Goal: Task Accomplishment & Management: Manage account settings

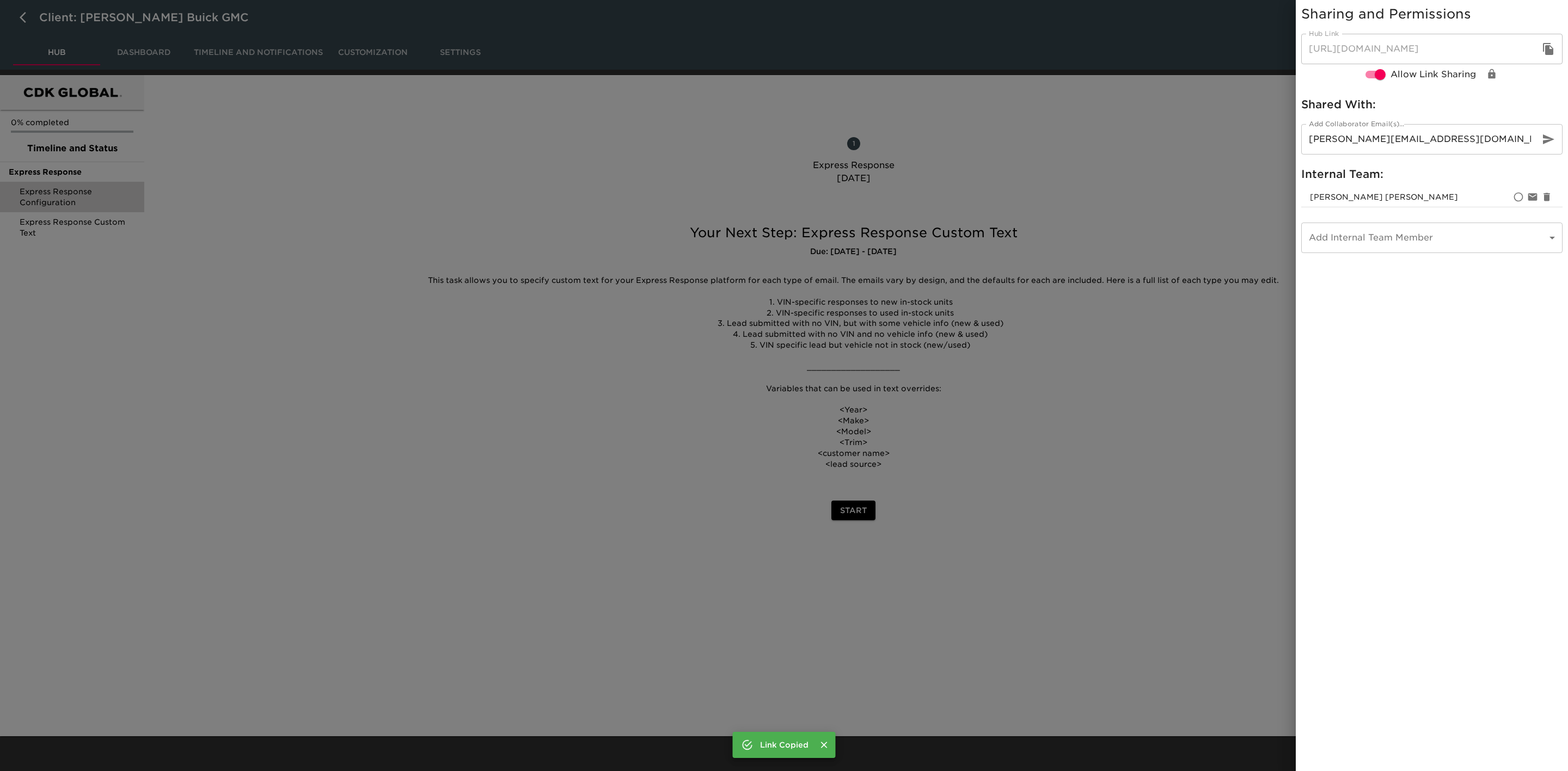
click at [232, 338] on div at bounding box center [784, 385] width 1568 height 771
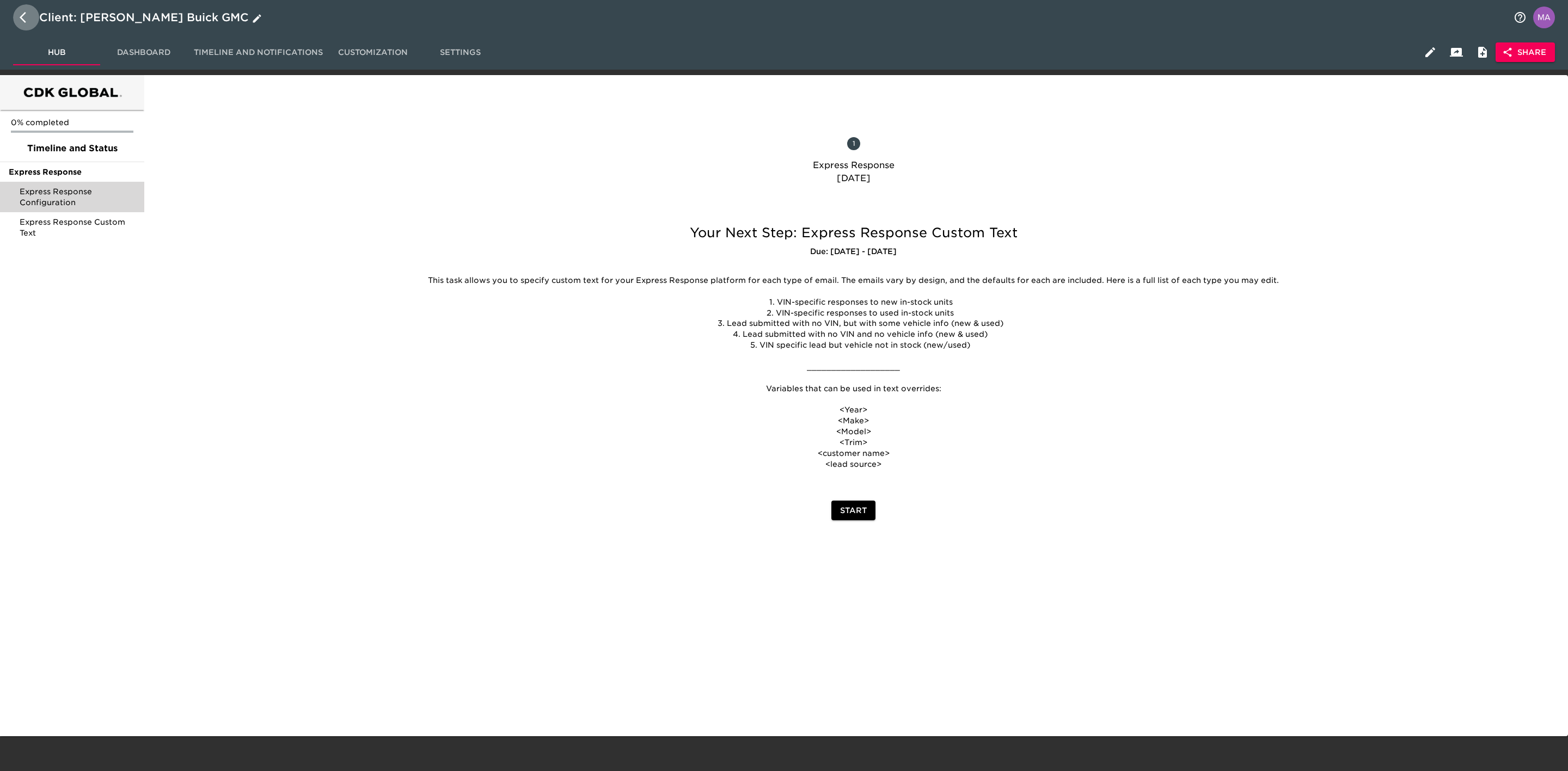
click at [22, 22] on icon "button" at bounding box center [26, 18] width 13 height 13
select select "10"
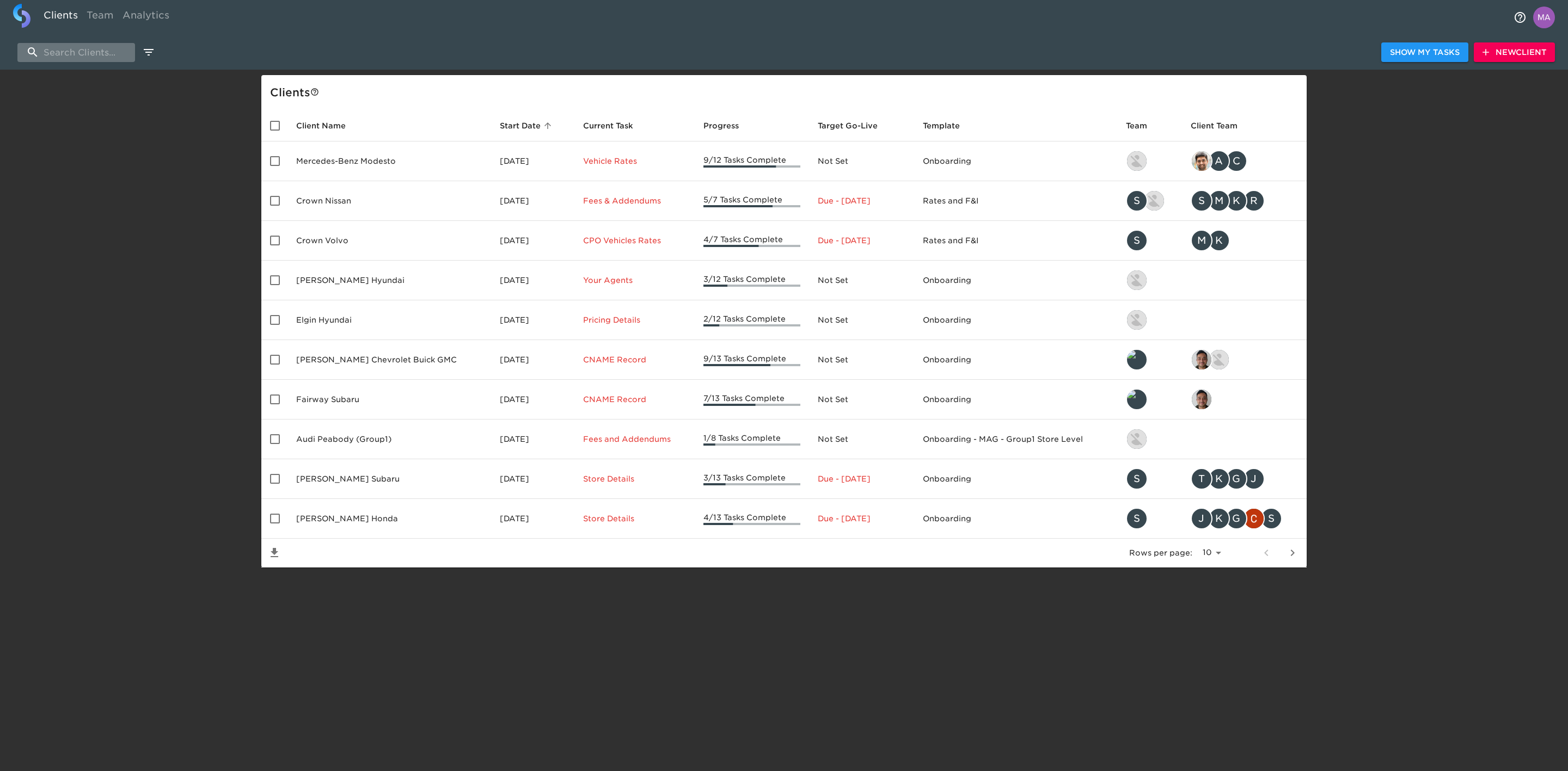
click at [98, 48] on input "search" at bounding box center [76, 52] width 118 height 19
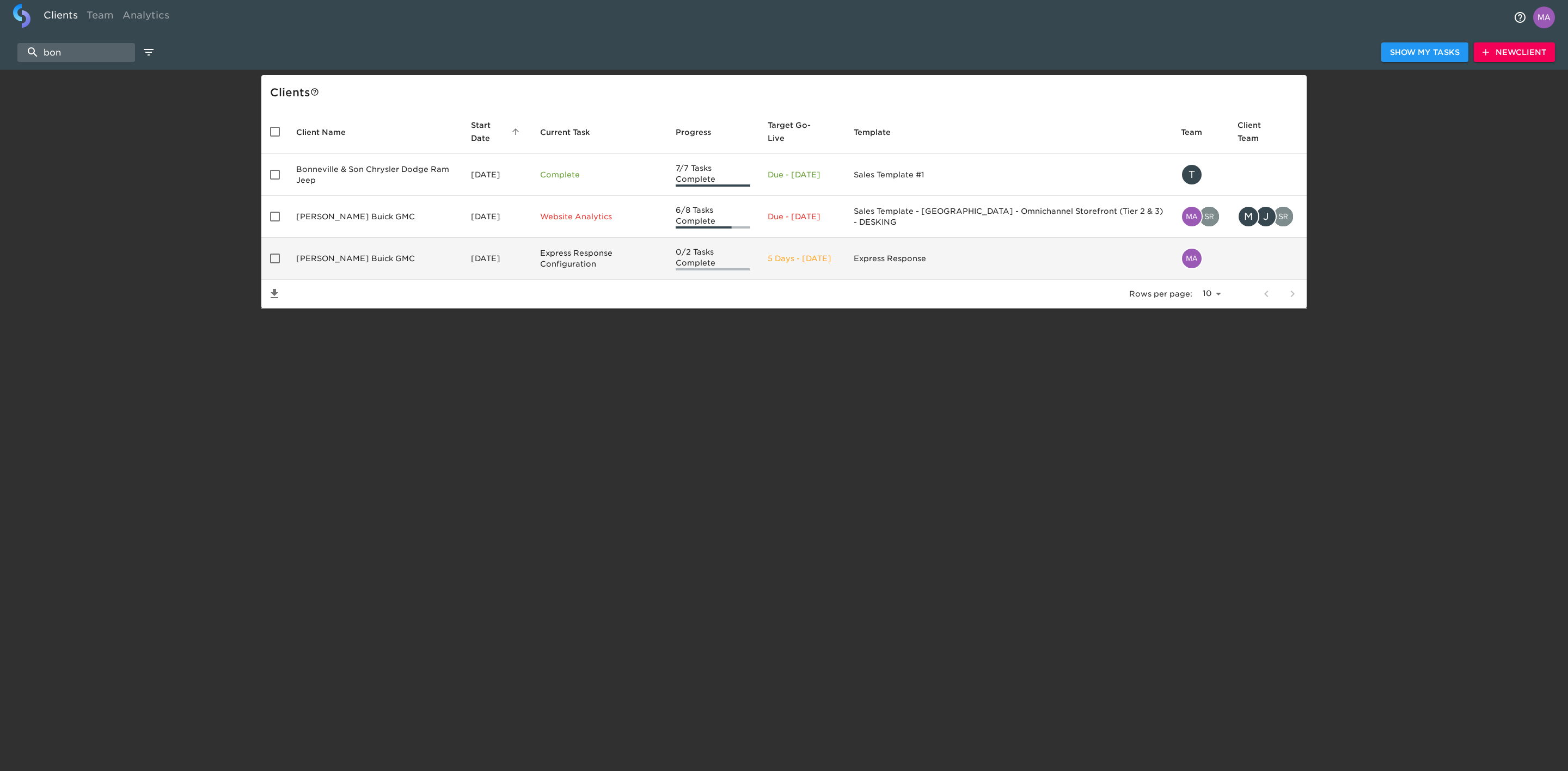
type input "bon"
click at [377, 251] on td "[PERSON_NAME] Buick GMC" at bounding box center [375, 259] width 175 height 42
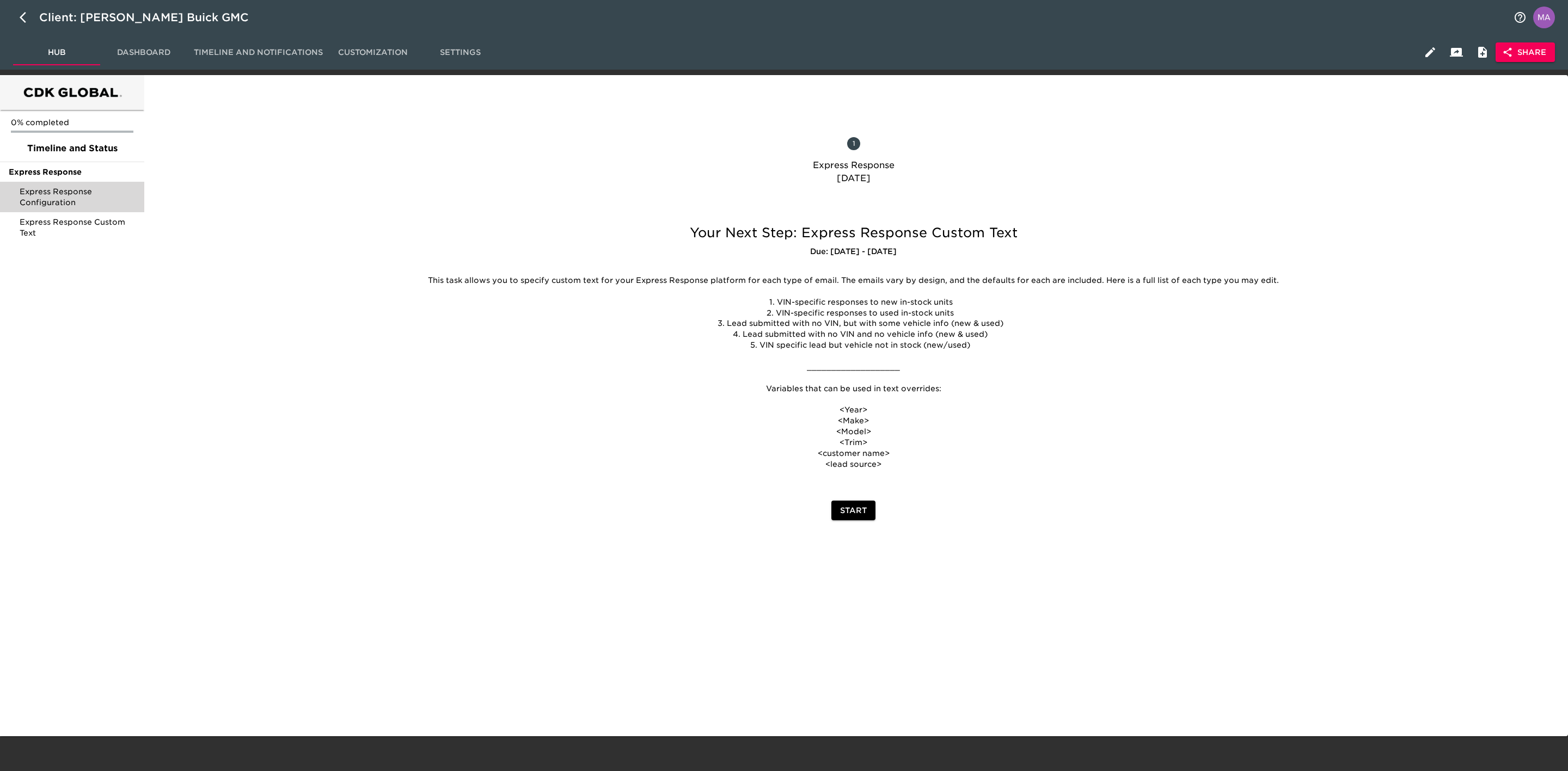
click at [228, 22] on div "Client: [PERSON_NAME] Buick GMC" at bounding box center [784, 17] width 1568 height 35
click at [251, 18] on icon "button" at bounding box center [257, 18] width 11 height 11
click at [212, 18] on input "[PERSON_NAME] Buick GMC" at bounding box center [773, 17] width 1468 height 18
type input "[PERSON_NAME] Buick GMC - Express Response"
click at [170, 348] on div at bounding box center [263, 370] width 236 height 313
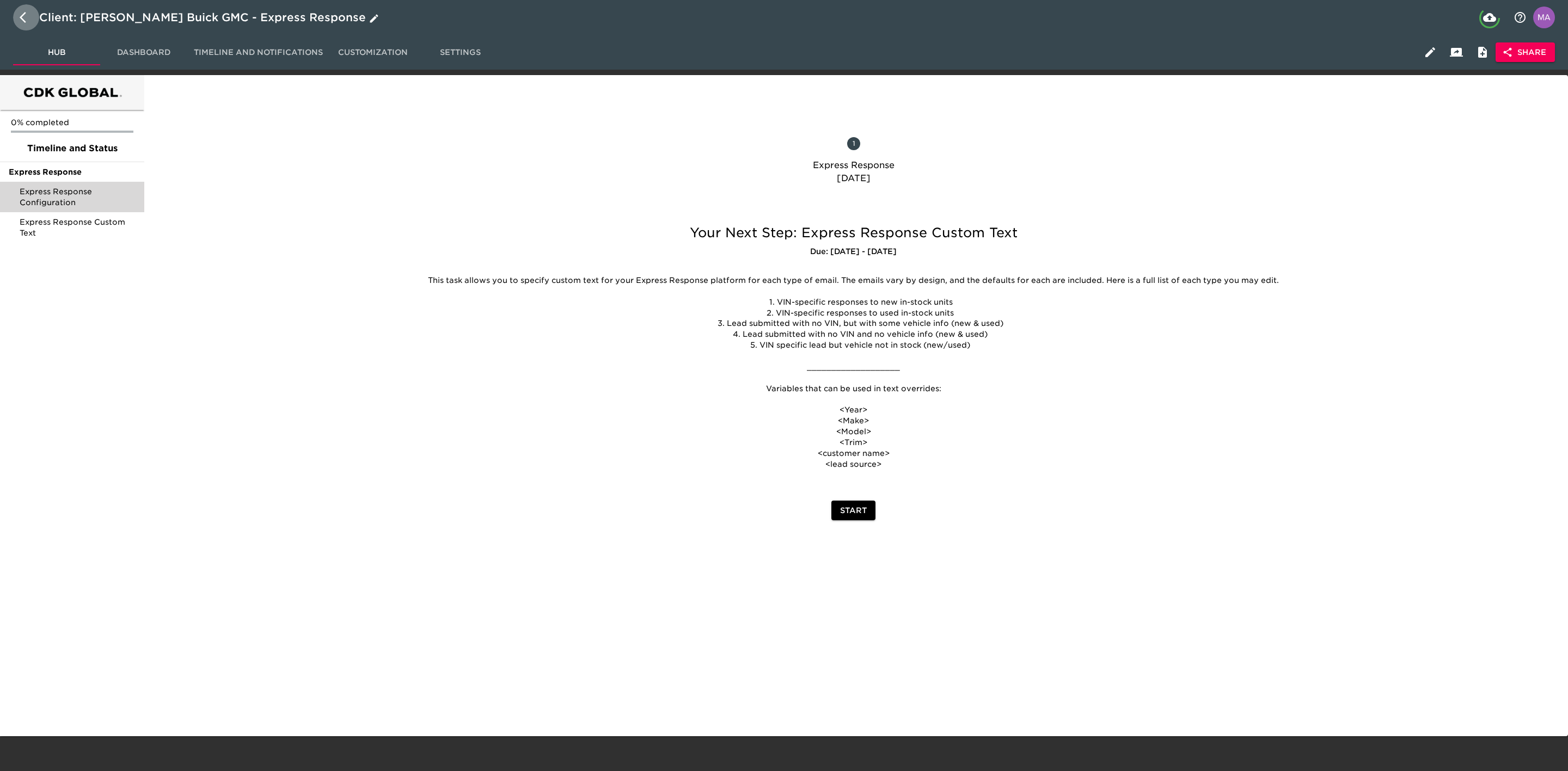
click at [23, 20] on icon "button" at bounding box center [23, 17] width 7 height 11
select select "10"
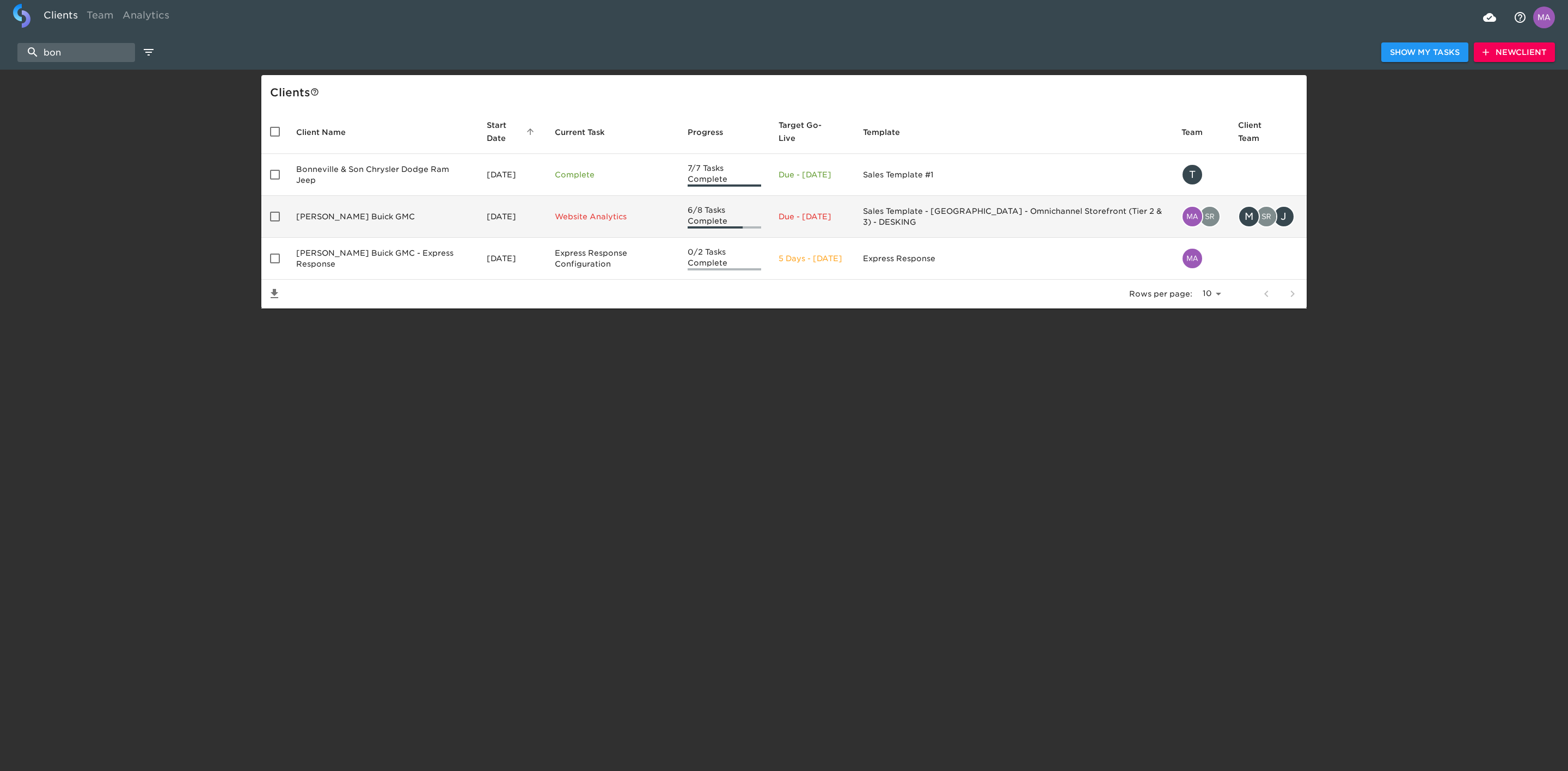
click at [349, 216] on td "[PERSON_NAME] Buick GMC" at bounding box center [383, 217] width 191 height 42
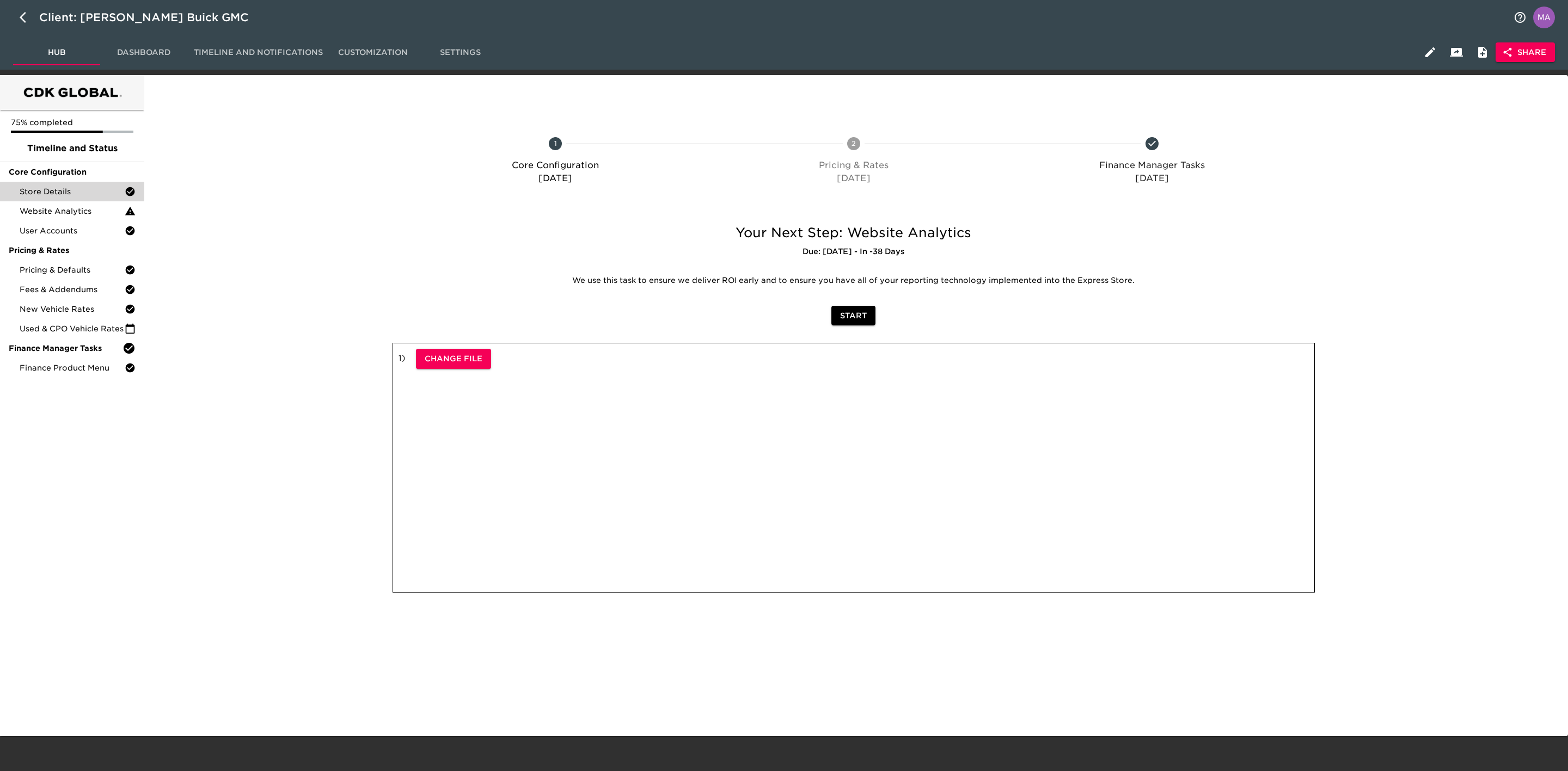
click at [87, 191] on span "Store Details" at bounding box center [72, 191] width 105 height 11
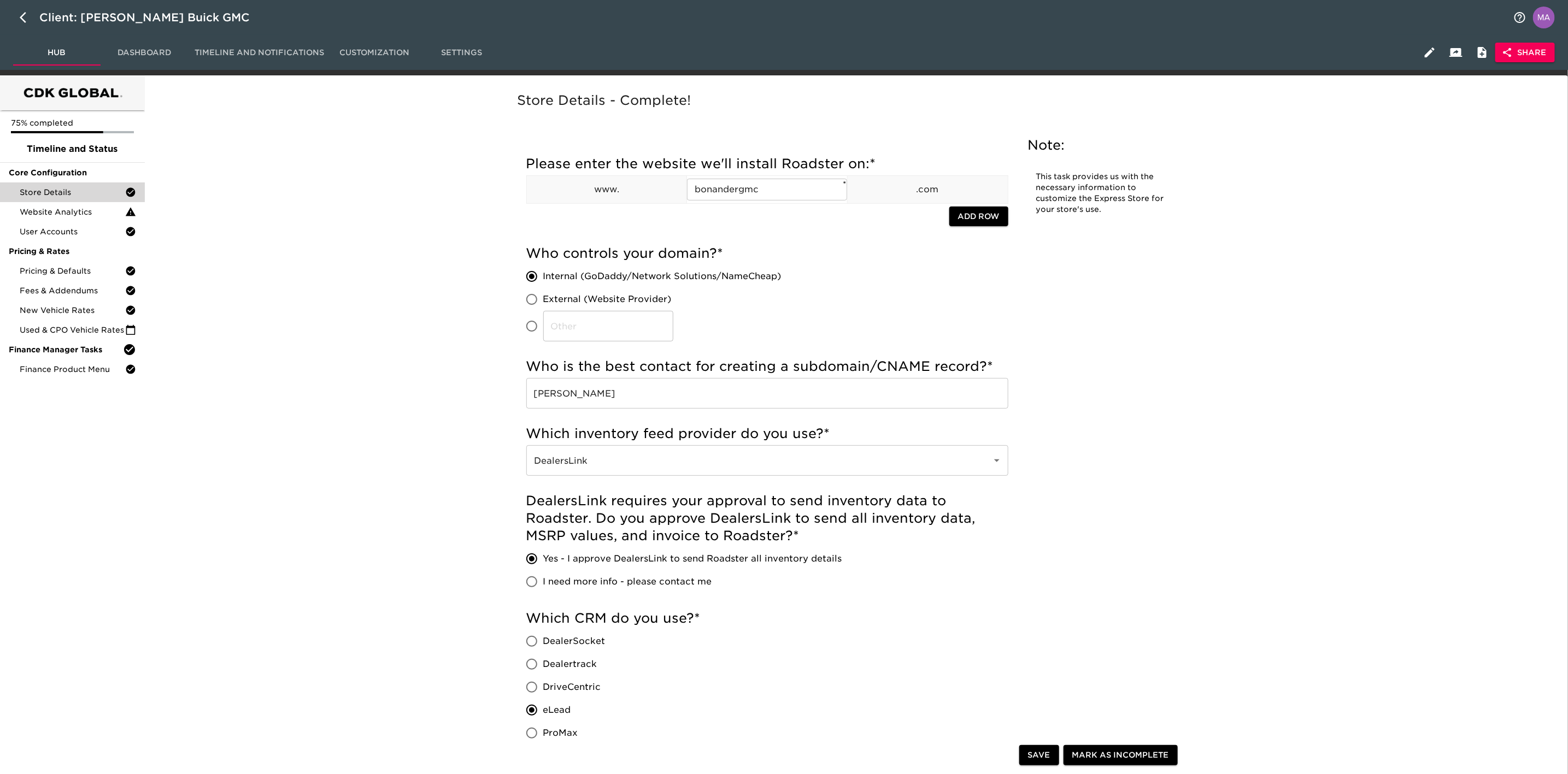
click at [271, 49] on span "Timeline and Notifications" at bounding box center [260, 52] width 130 height 14
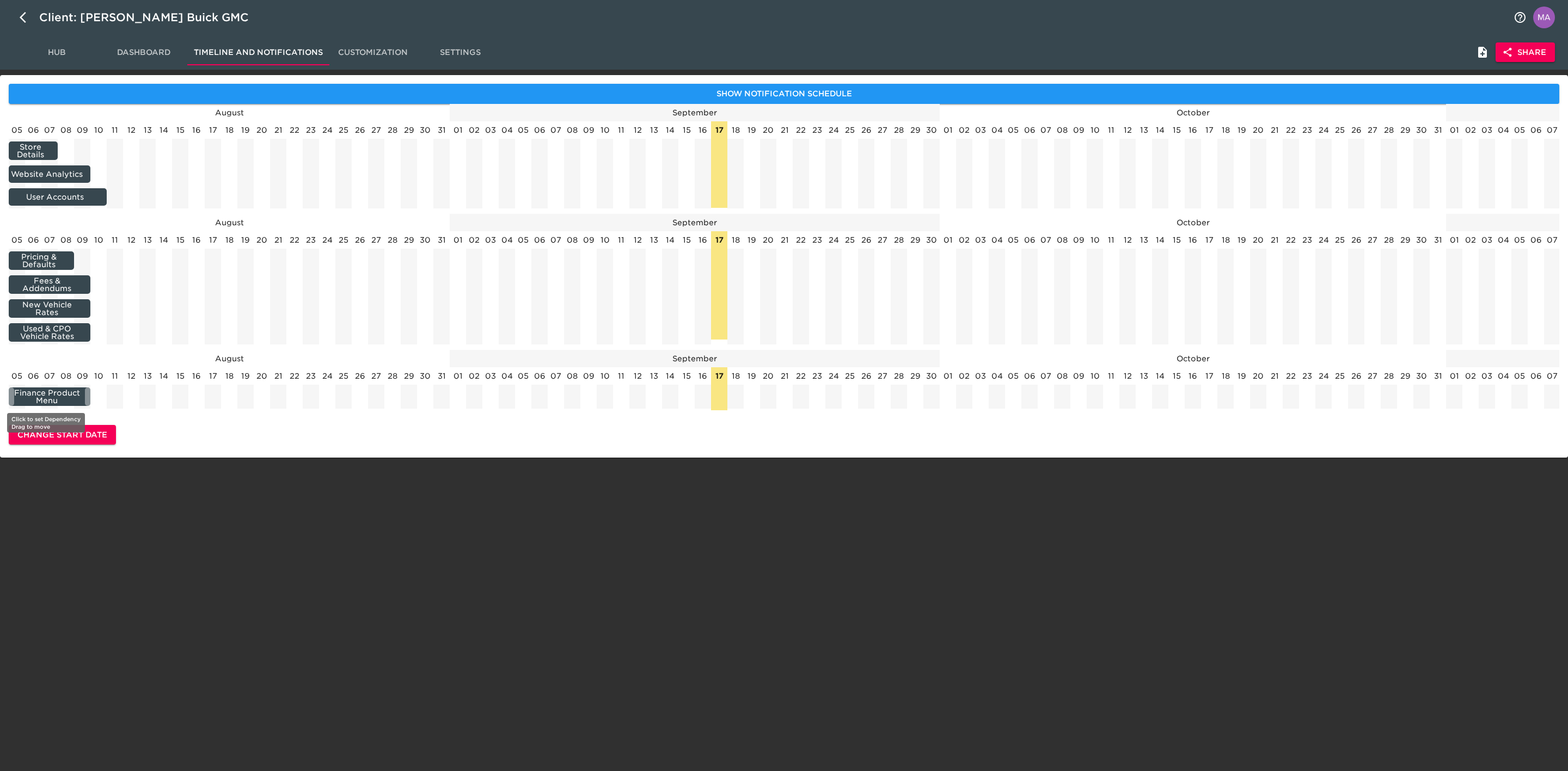
click at [76, 397] on div "Finance Product Menu" at bounding box center [46, 397] width 76 height 18
click at [82, 493] on html "Client: [PERSON_NAME] Buick GMC Hub Dashboard Timeline and Notifications Custom…" at bounding box center [784, 246] width 1568 height 493
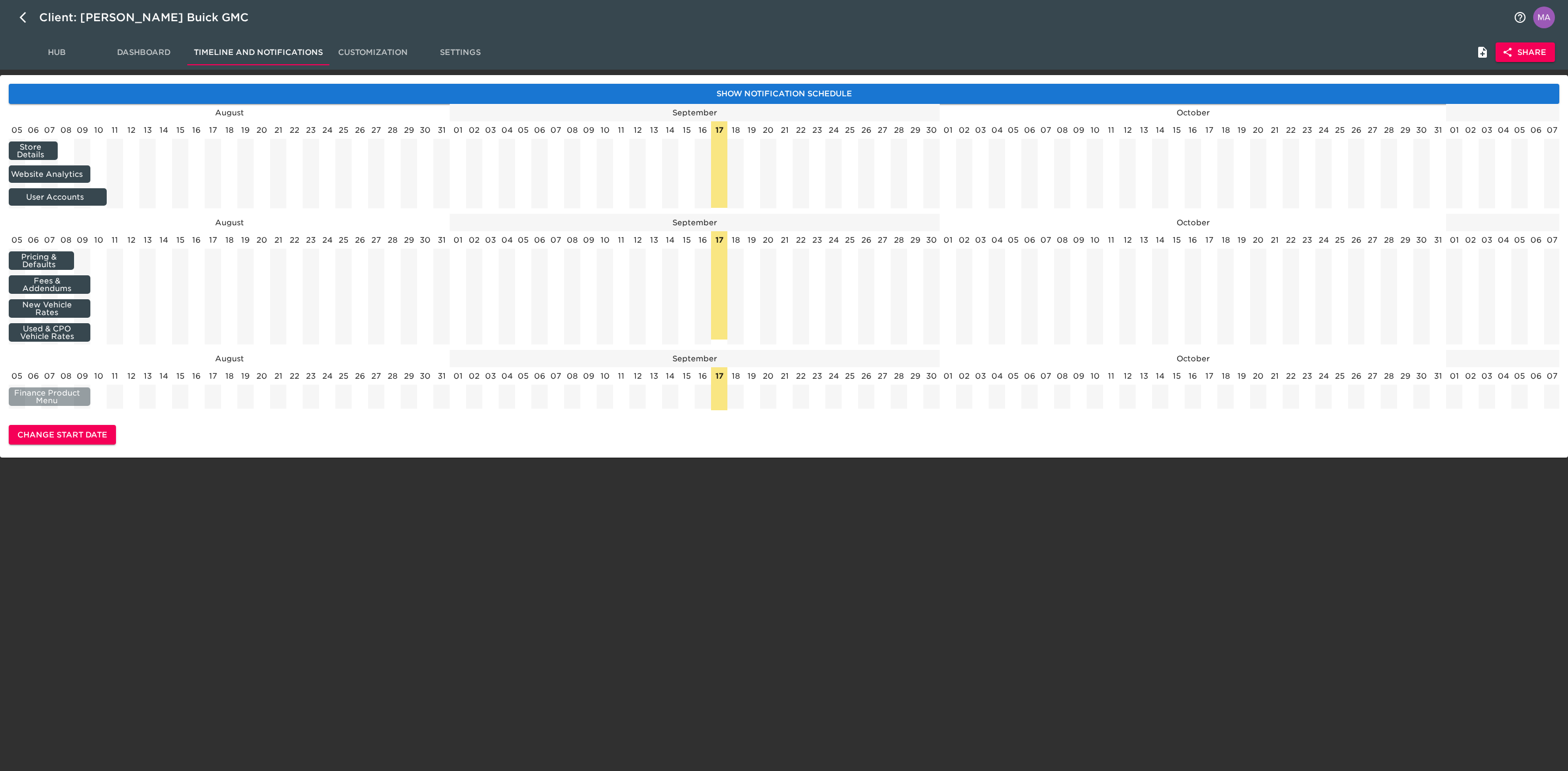
click at [506, 93] on span "Show Notification Schedule" at bounding box center [784, 93] width 1533 height 14
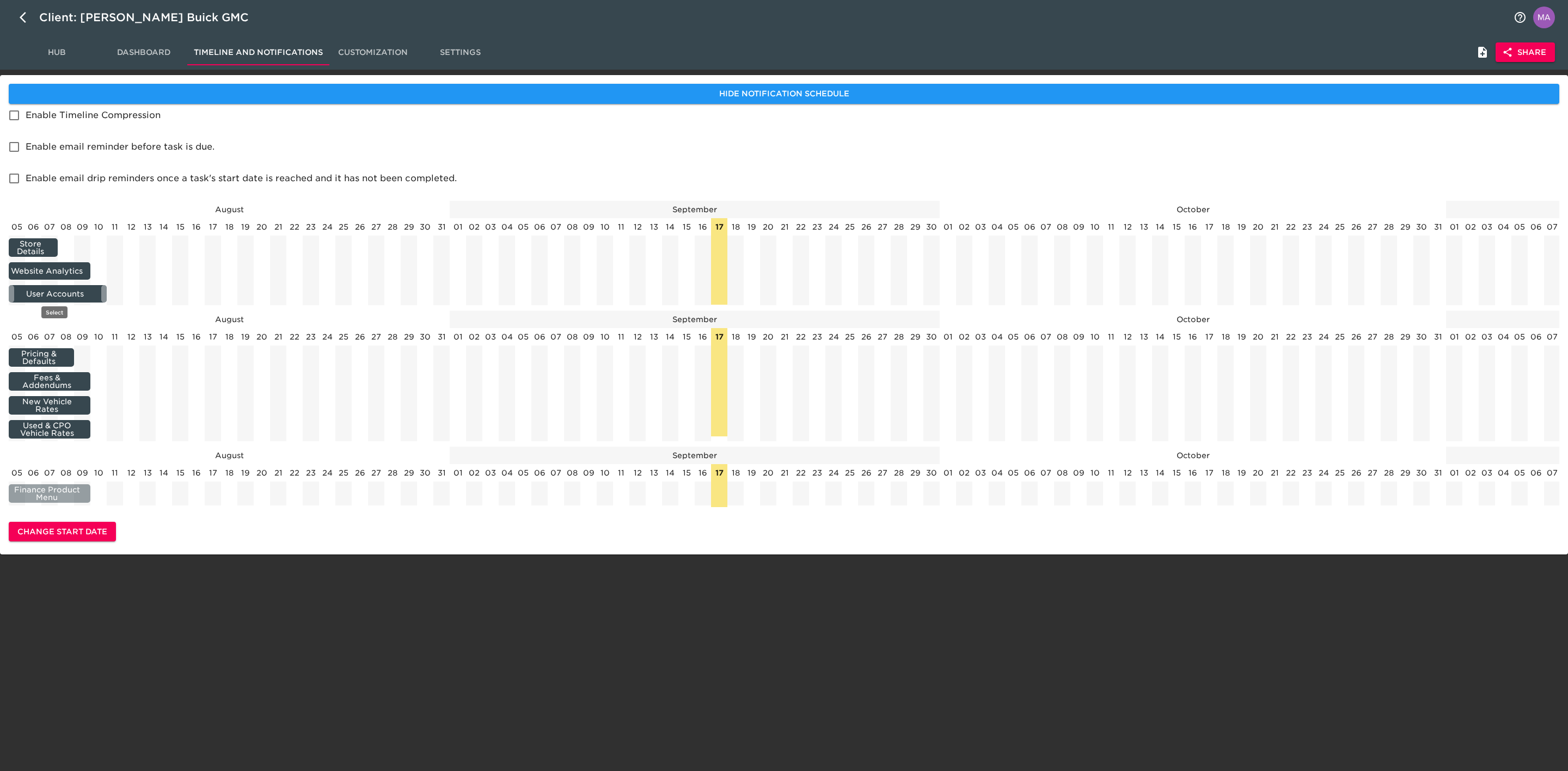
click at [86, 299] on div "User Accounts" at bounding box center [55, 294] width 93 height 11
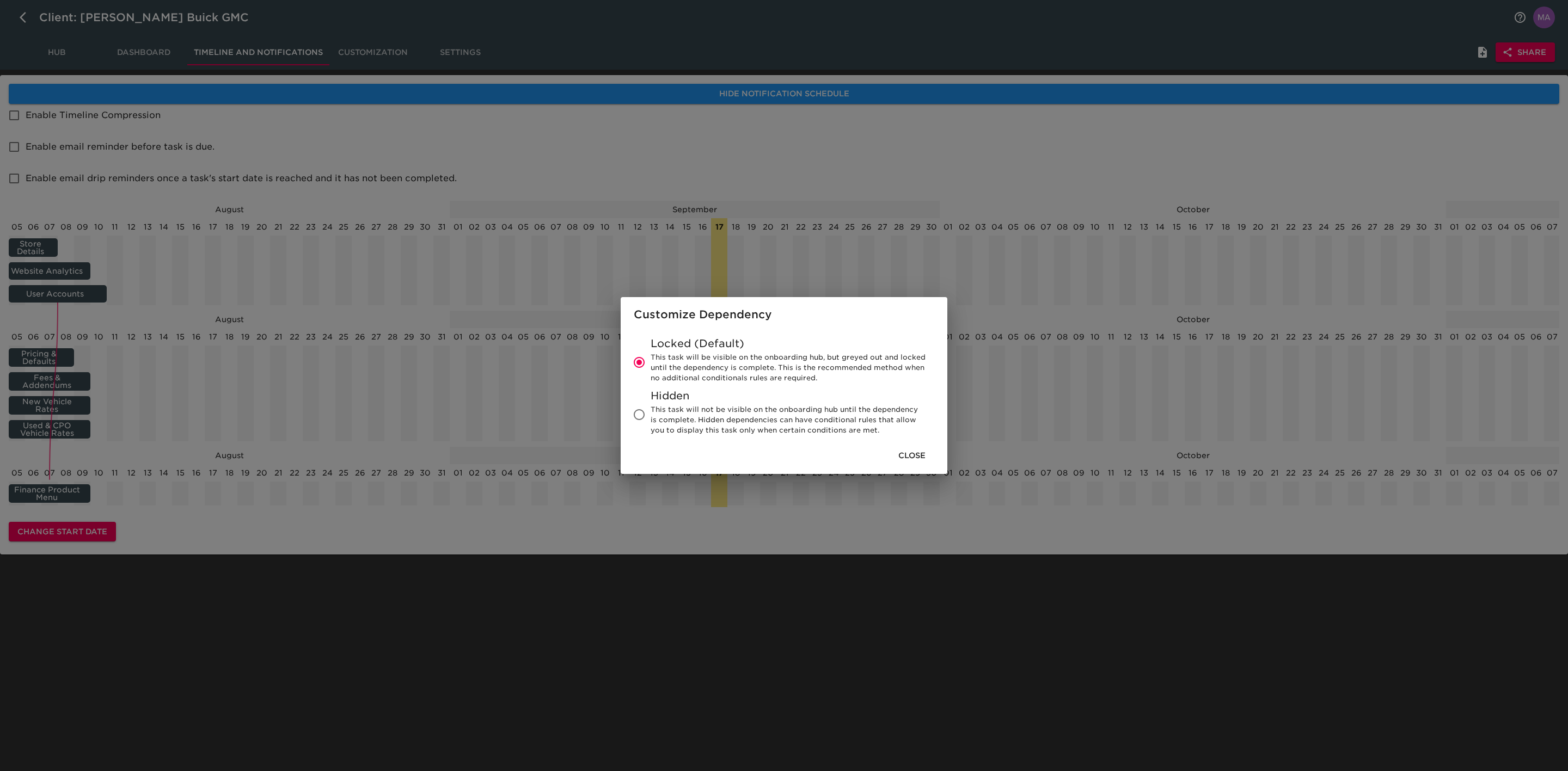
click at [726, 670] on div "Customize Dependency Locked (Default) This task will be visible on the onboardi…" at bounding box center [784, 385] width 1568 height 771
radio input "false"
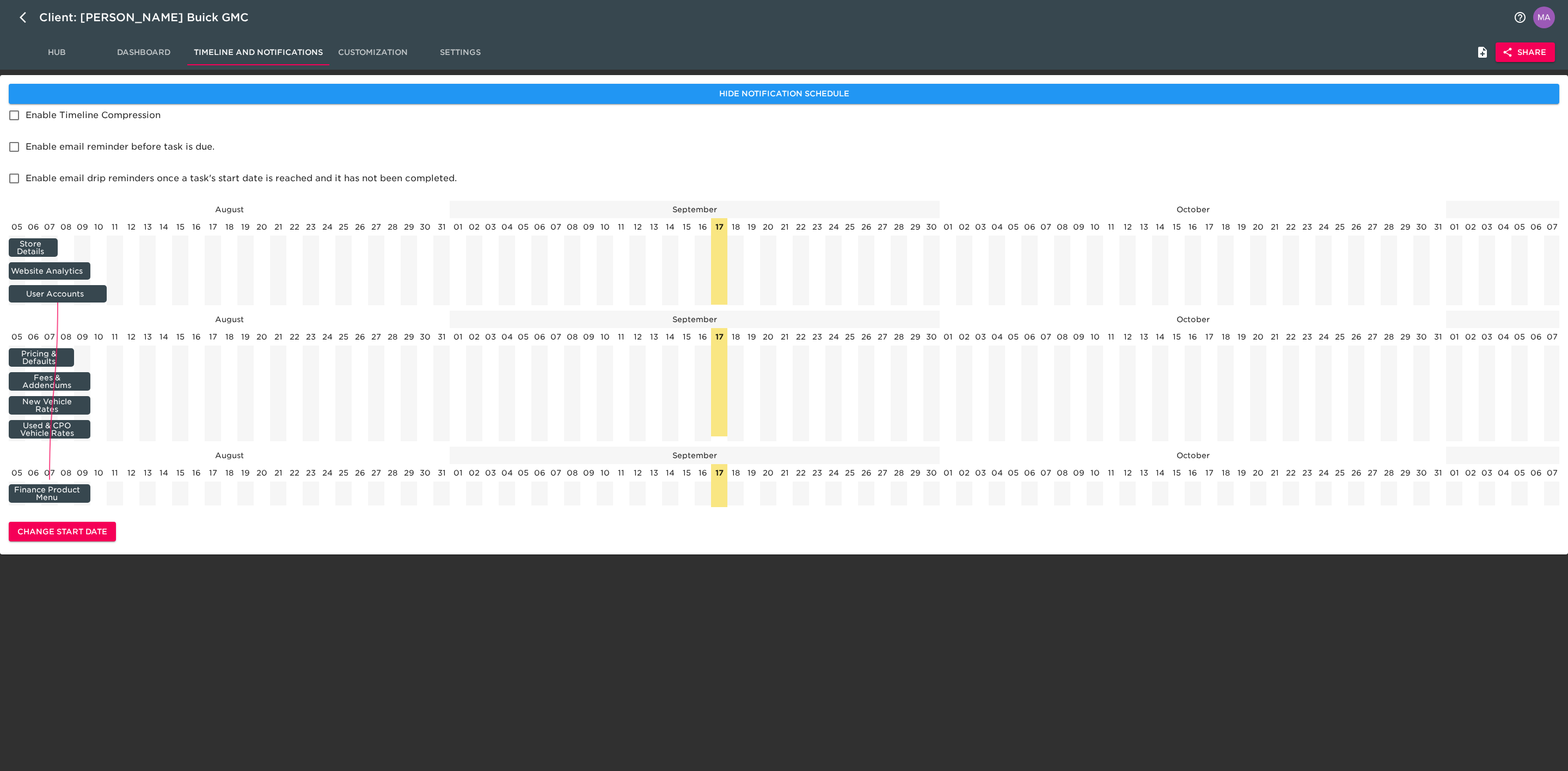
click at [734, 590] on html "Client: [PERSON_NAME] Buick GMC Hub Dashboard Timeline and Notifications Custom…" at bounding box center [784, 294] width 1568 height 590
click at [142, 52] on span "Dashboard" at bounding box center [143, 52] width 74 height 14
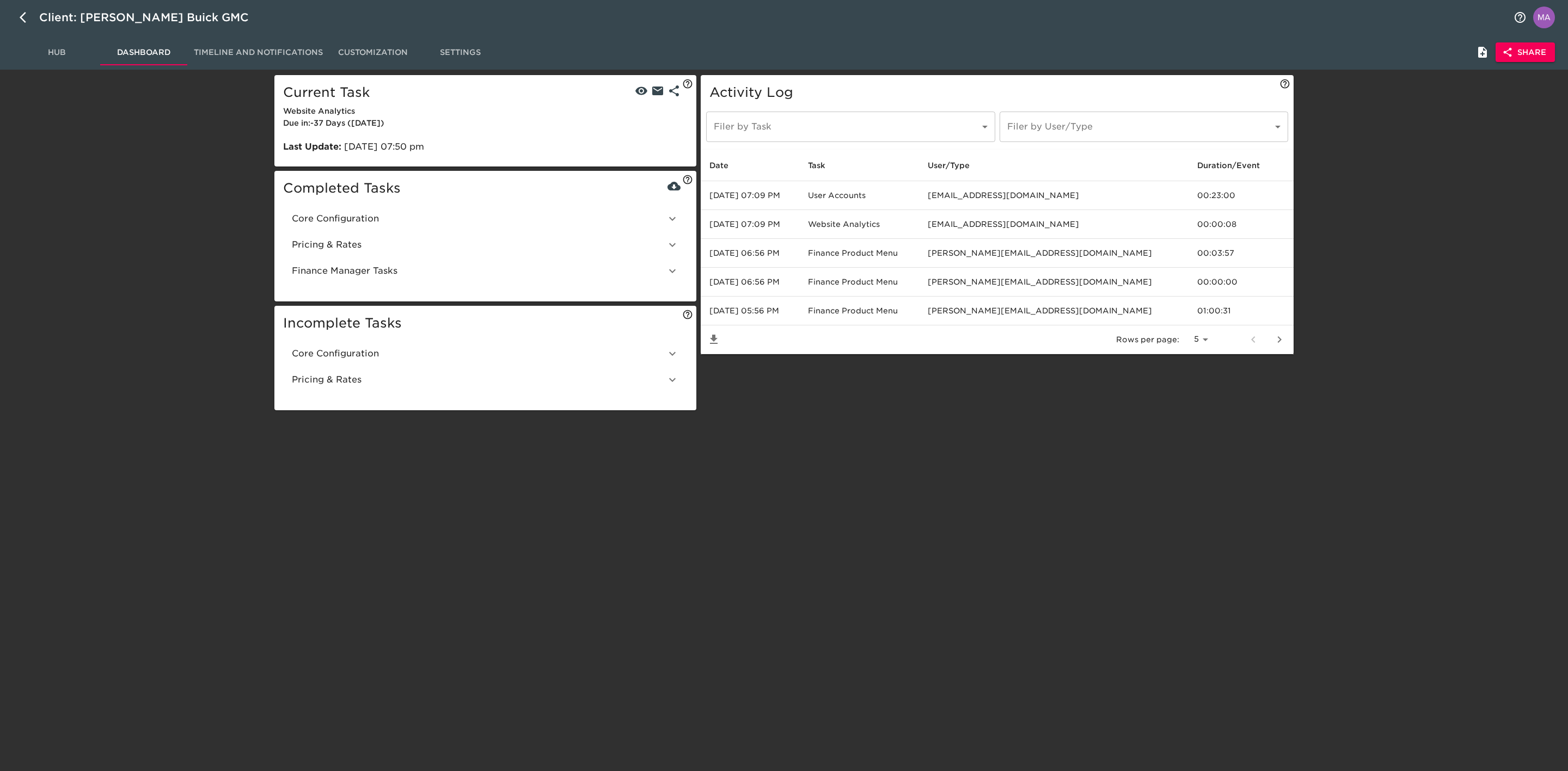
click at [1278, 349] on button "next page" at bounding box center [1279, 339] width 26 height 26
click at [1283, 346] on icon "next page" at bounding box center [1279, 339] width 13 height 13
click at [1277, 346] on icon "next page" at bounding box center [1279, 339] width 13 height 13
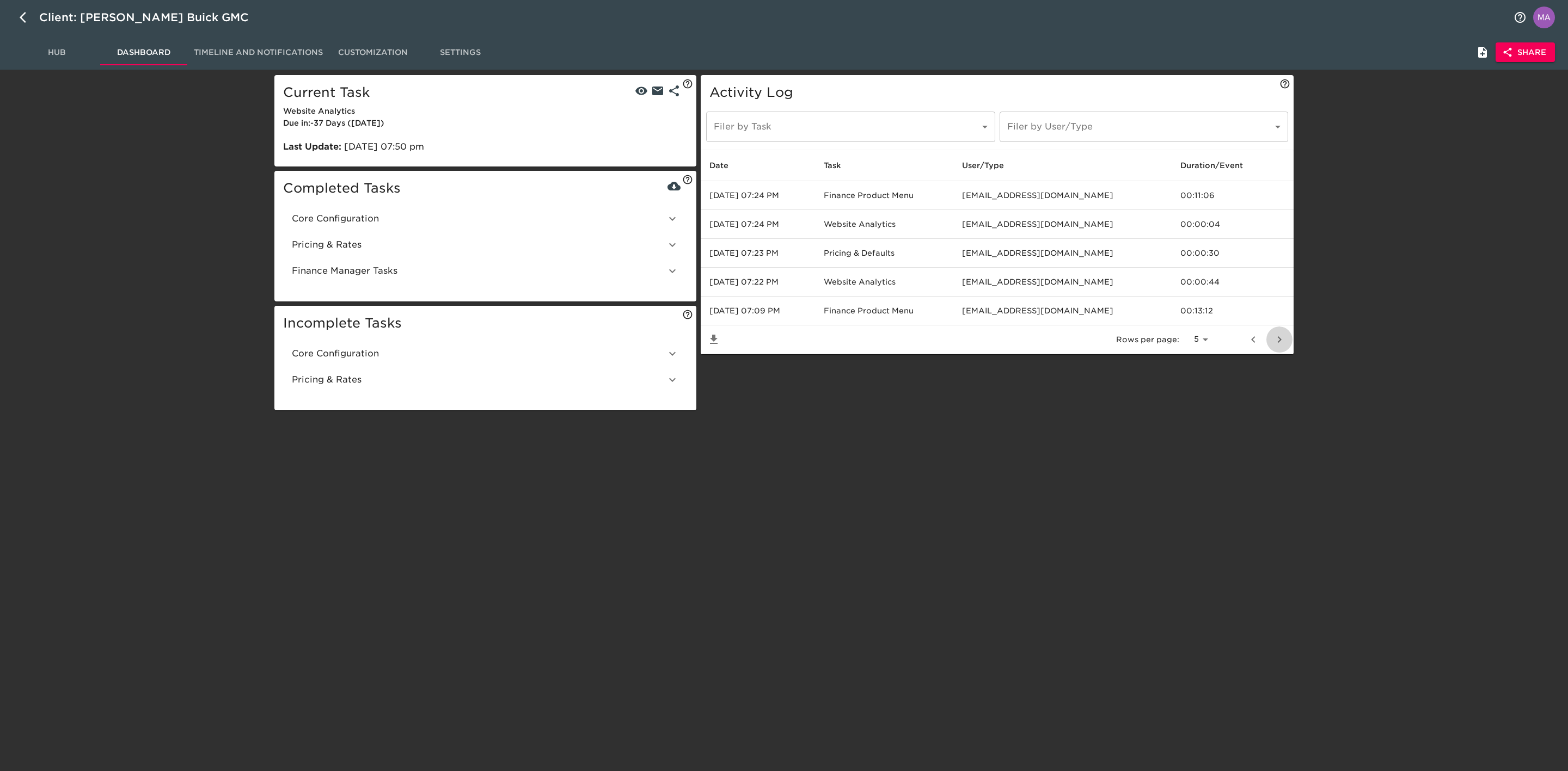
click at [1277, 346] on icon "next page" at bounding box center [1279, 339] width 13 height 13
click at [1278, 346] on icon "next page" at bounding box center [1279, 339] width 13 height 13
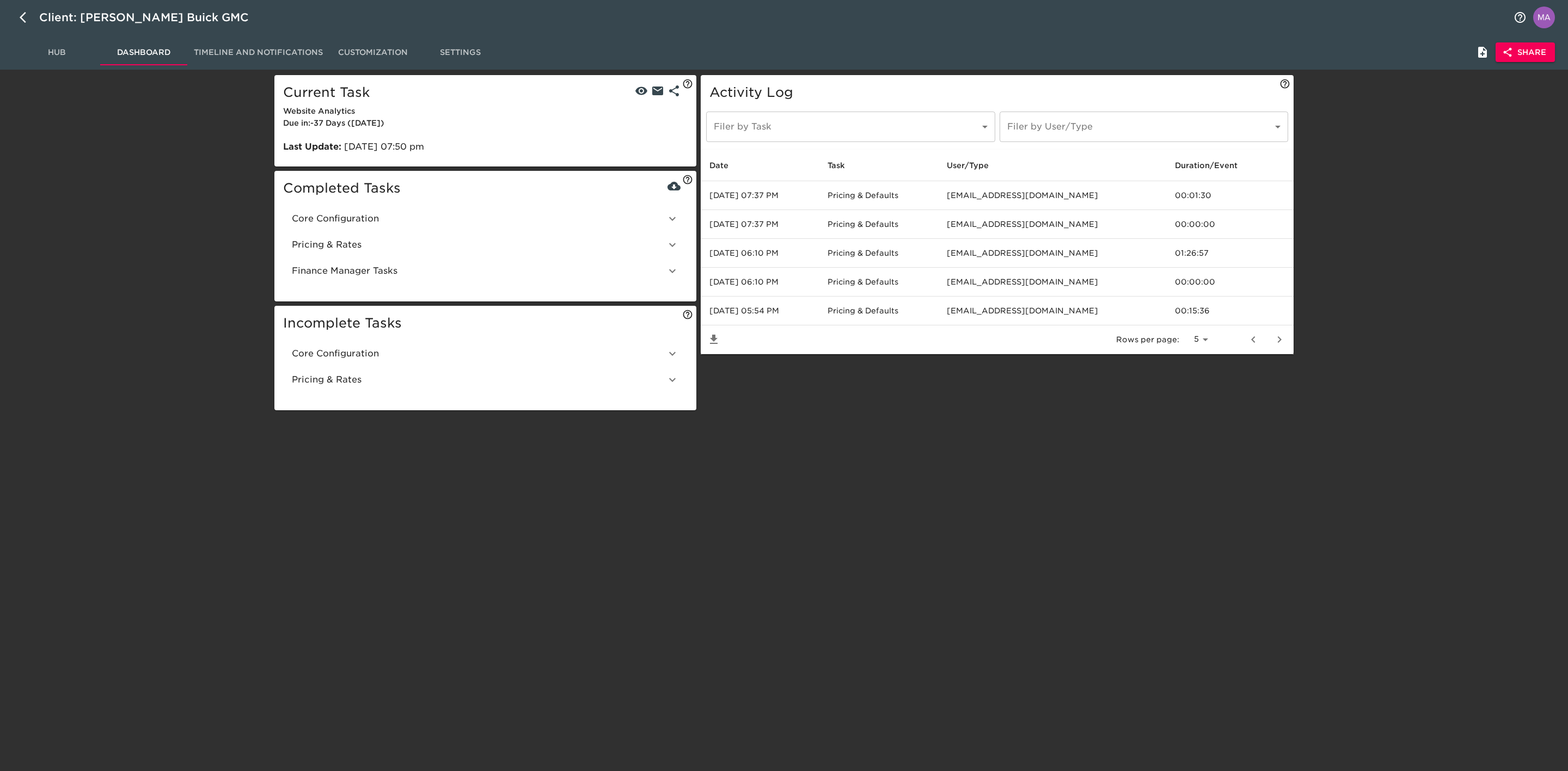
click at [1278, 346] on icon "next page" at bounding box center [1279, 339] width 13 height 13
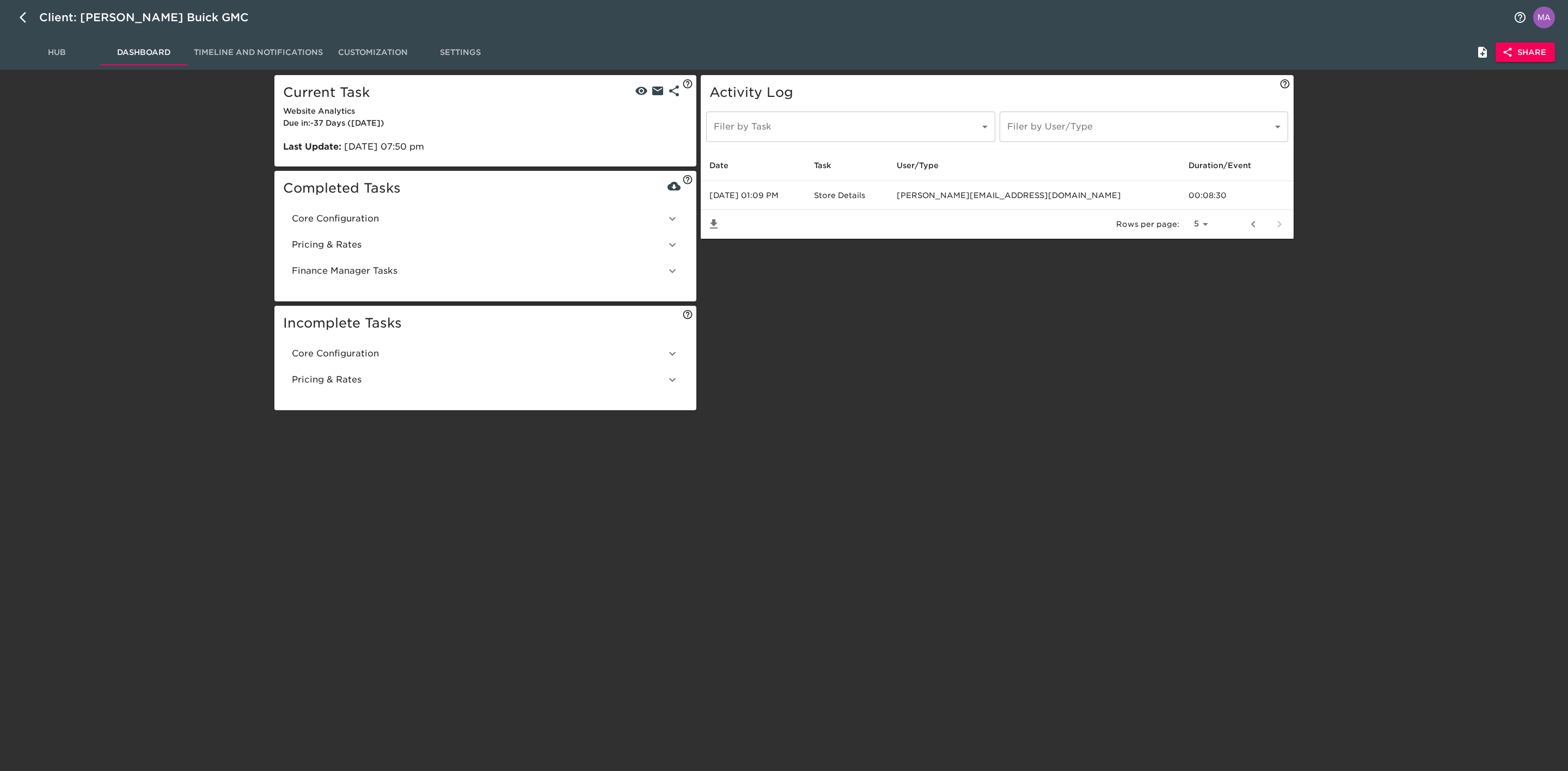
click at [1278, 346] on div "Activity Log Filer by Task ​ Filer by Task Filer by User/Type ​ Filer by User/T…" at bounding box center [997, 244] width 598 height 342
click at [1215, 190] on td "00:08:30" at bounding box center [1237, 196] width 114 height 29
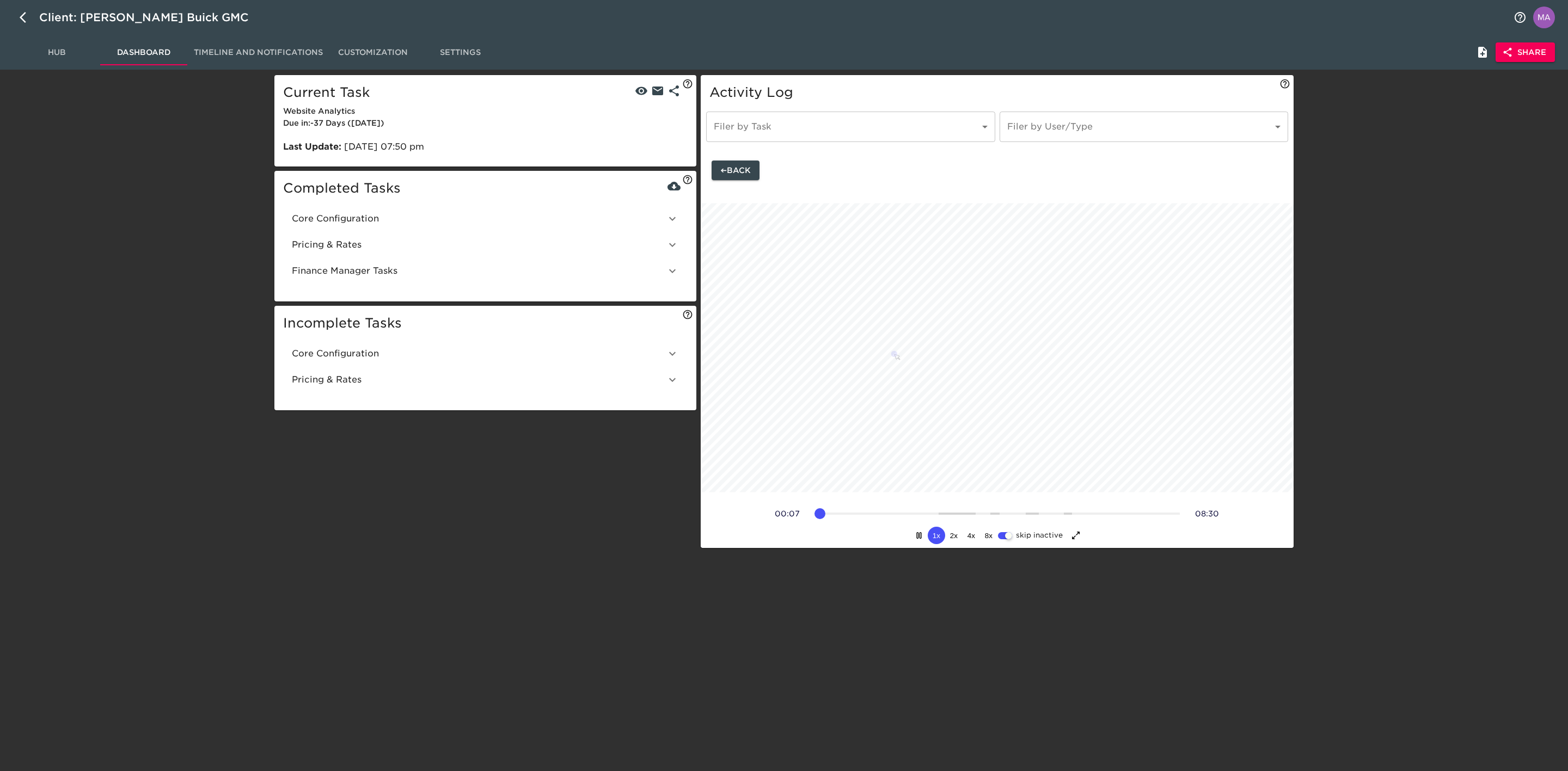
click at [720, 172] on span "➔" at bounding box center [724, 170] width 7 height 14
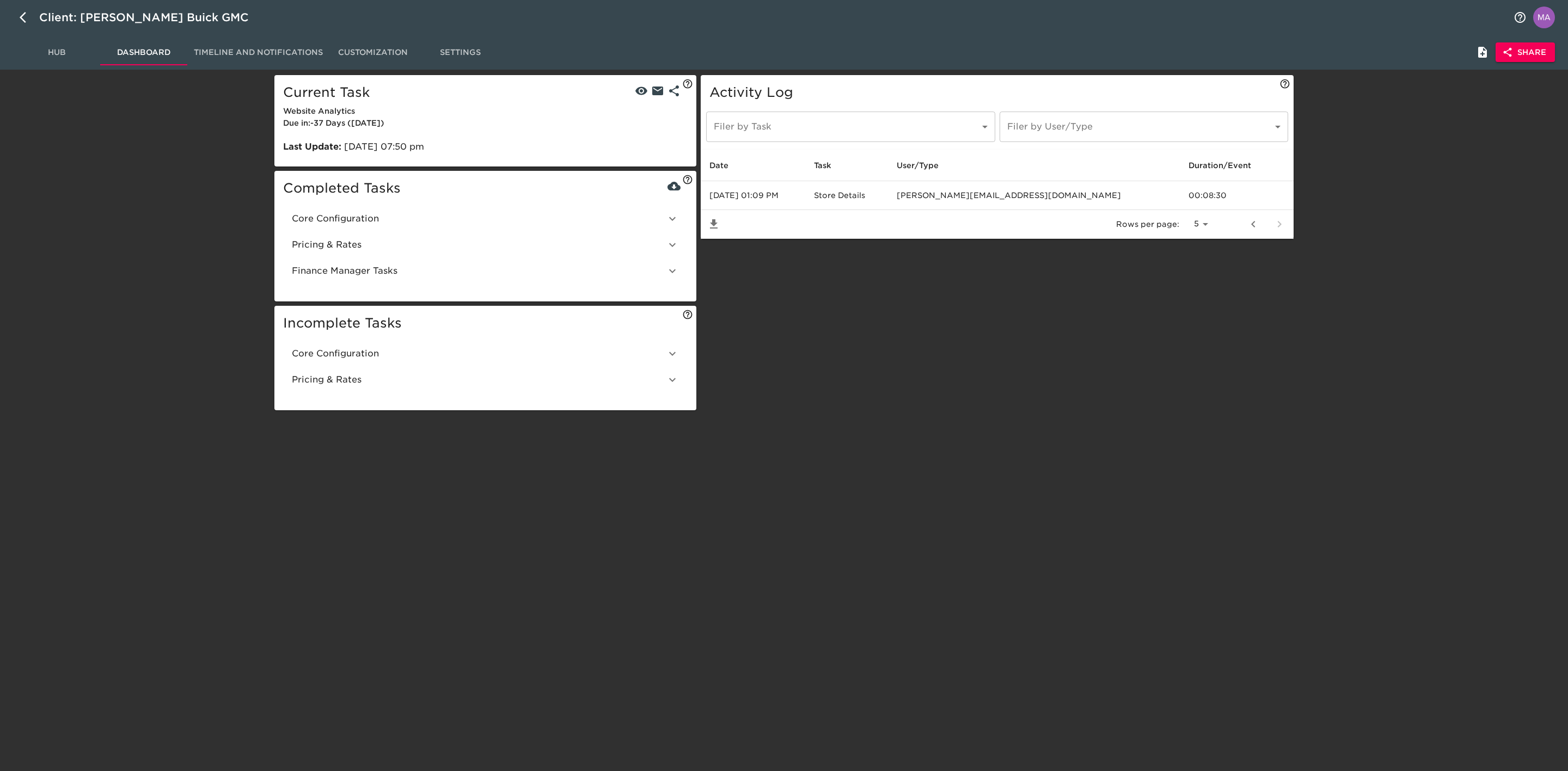
click at [510, 447] on html "Client: [PERSON_NAME] Buick GMC Hub Dashboard Timeline and Notifications Custom…" at bounding box center [784, 225] width 1568 height 450
click at [1415, 450] on html "Client: [PERSON_NAME] Buick GMC Hub Dashboard Timeline and Notifications Custom…" at bounding box center [784, 225] width 1568 height 450
click at [1049, 450] on html "Client: [PERSON_NAME] Buick GMC Hub Dashboard Timeline and Notifications Custom…" at bounding box center [784, 225] width 1568 height 450
